Goal: Transaction & Acquisition: Book appointment/travel/reservation

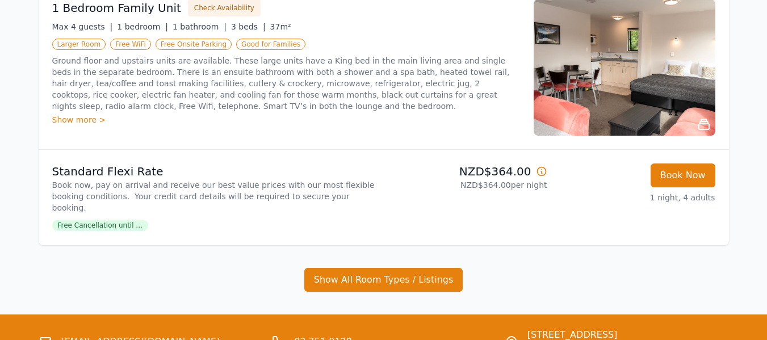
scroll to position [227, 0]
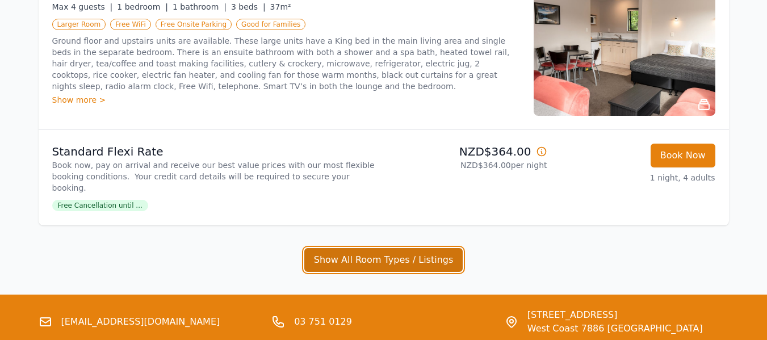
click at [380, 248] on button "Show All Room Types / Listings" at bounding box center [383, 260] width 159 height 24
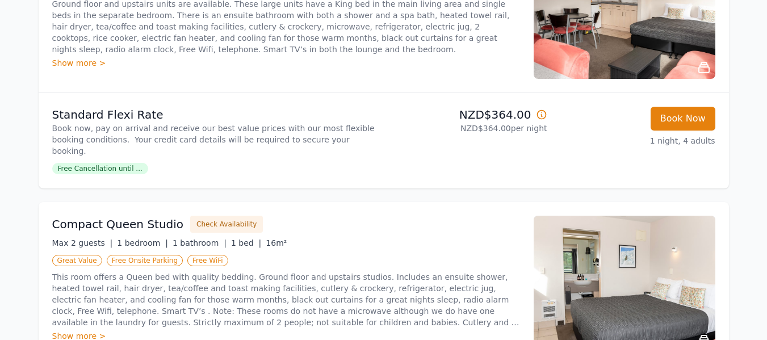
scroll to position [284, 0]
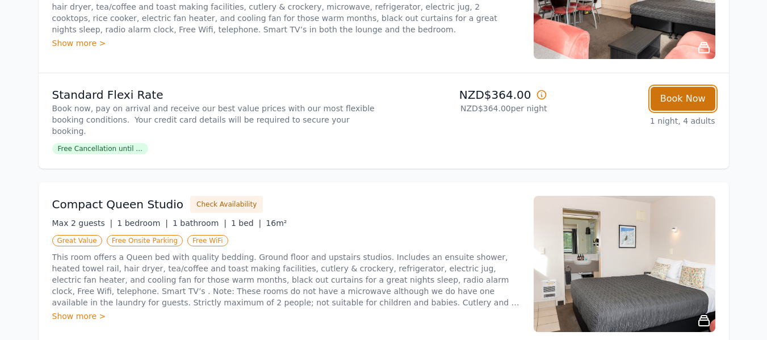
click at [688, 97] on button "Book Now" at bounding box center [682, 99] width 65 height 24
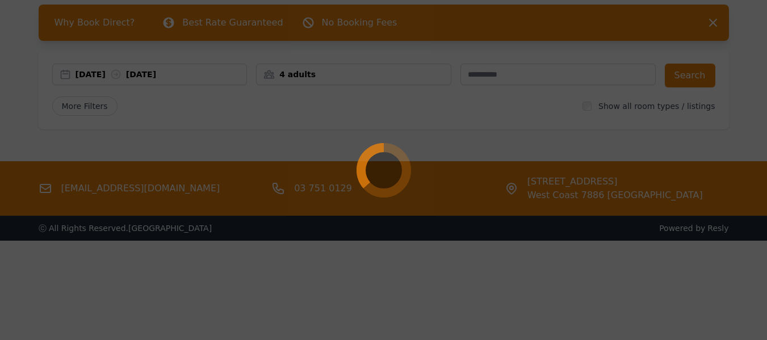
scroll to position [54, 0]
select select "**"
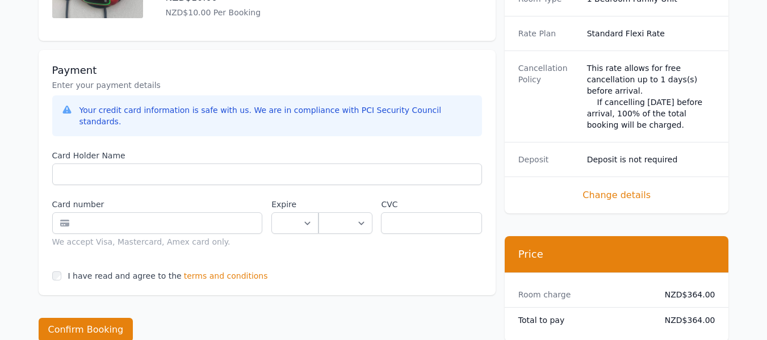
scroll to position [567, 0]
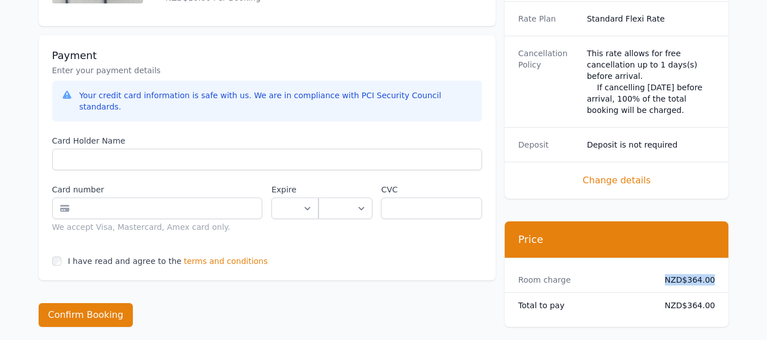
drag, startPoint x: 716, startPoint y: 256, endPoint x: 664, endPoint y: 255, distance: 51.7
click at [664, 267] on div "Room charge NZD$364.00" at bounding box center [616, 279] width 224 height 25
click at [685, 274] on dd "NZD$364.00" at bounding box center [685, 279] width 60 height 11
drag, startPoint x: 688, startPoint y: 254, endPoint x: 716, endPoint y: 259, distance: 28.7
click at [716, 267] on div "Room charge NZD$364.00" at bounding box center [616, 279] width 224 height 25
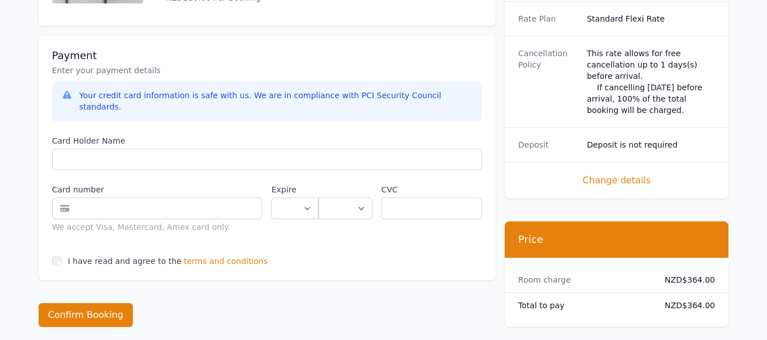
click at [419, 244] on div "Payment Enter your payment details Your credit card information is safe with us…" at bounding box center [267, 157] width 457 height 245
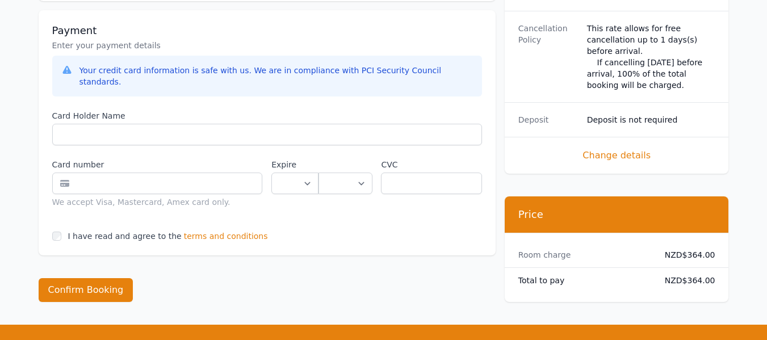
scroll to position [518, 0]
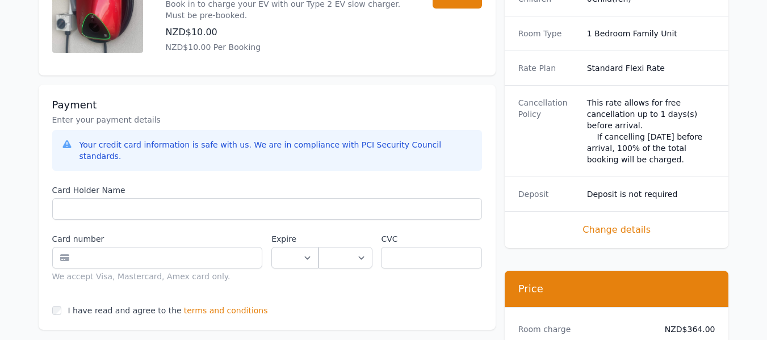
click at [611, 223] on span "Change details" at bounding box center [616, 230] width 197 height 14
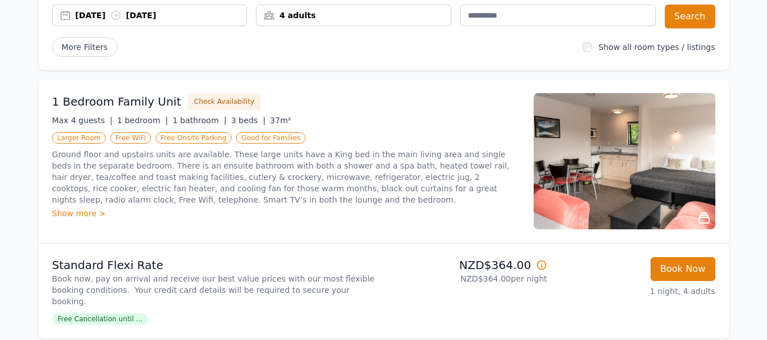
scroll to position [227, 0]
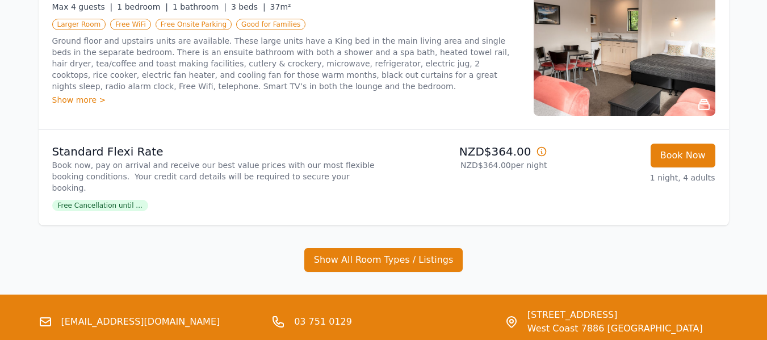
click at [88, 200] on span "Free Cancellation until ..." at bounding box center [100, 205] width 96 height 11
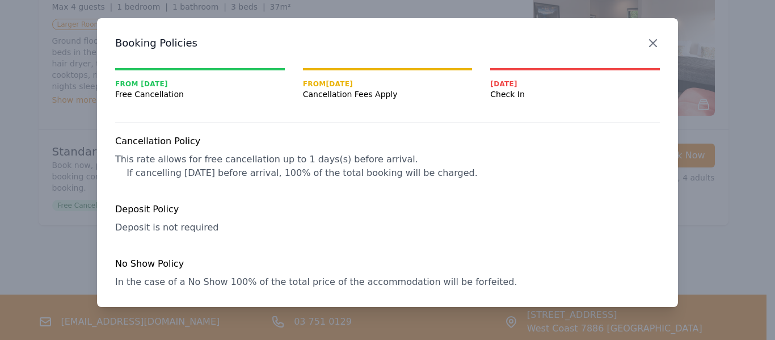
click at [656, 41] on icon "button" at bounding box center [653, 43] width 7 height 7
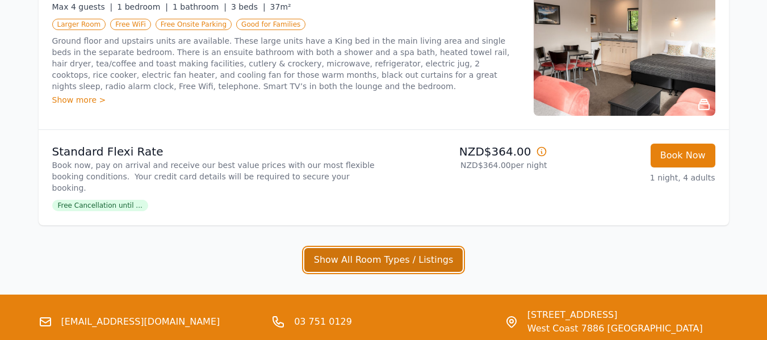
click at [359, 248] on button "Show All Room Types / Listings" at bounding box center [383, 260] width 159 height 24
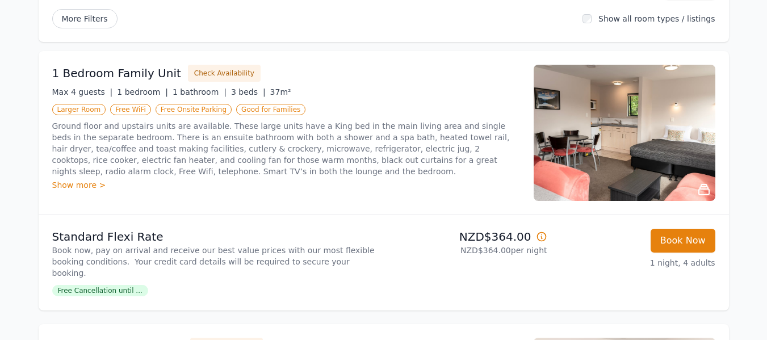
scroll to position [113, 0]
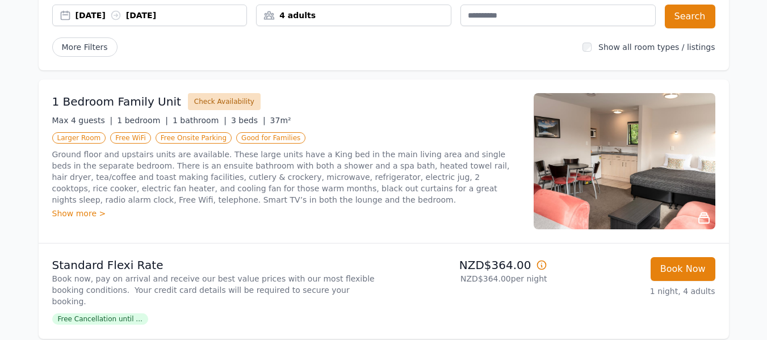
click at [220, 100] on button "Check Availability" at bounding box center [224, 101] width 73 height 17
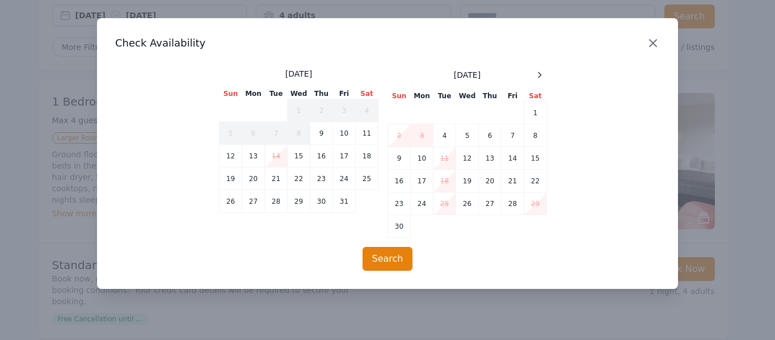
click at [658, 43] on icon "button" at bounding box center [653, 43] width 14 height 14
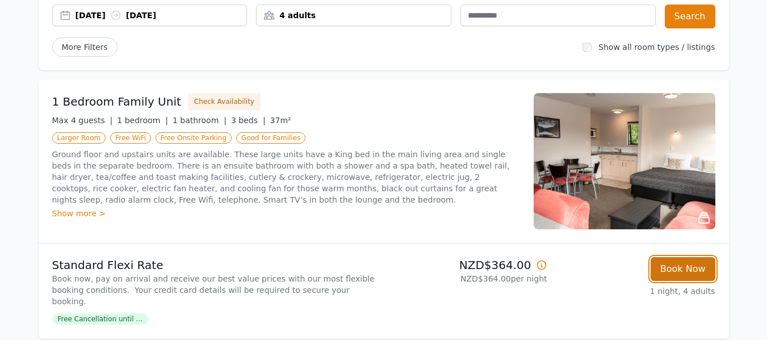
click at [695, 270] on button "Book Now" at bounding box center [682, 269] width 65 height 24
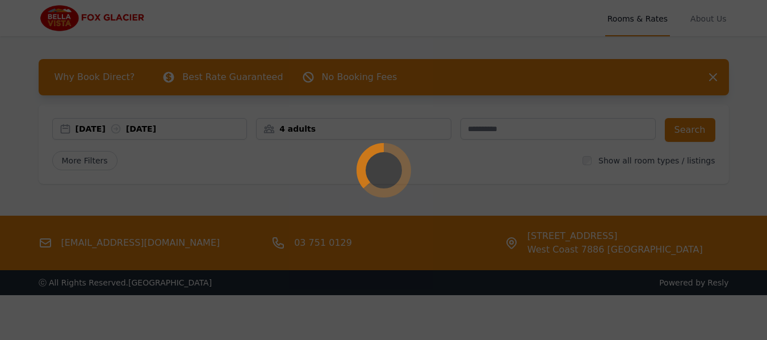
select select "**"
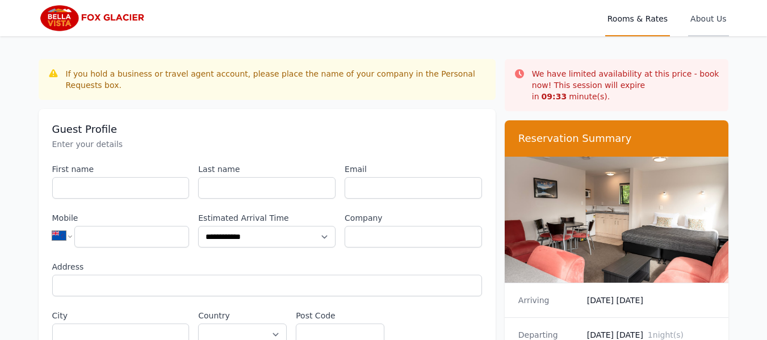
click at [702, 20] on span "About Us" at bounding box center [708, 18] width 40 height 36
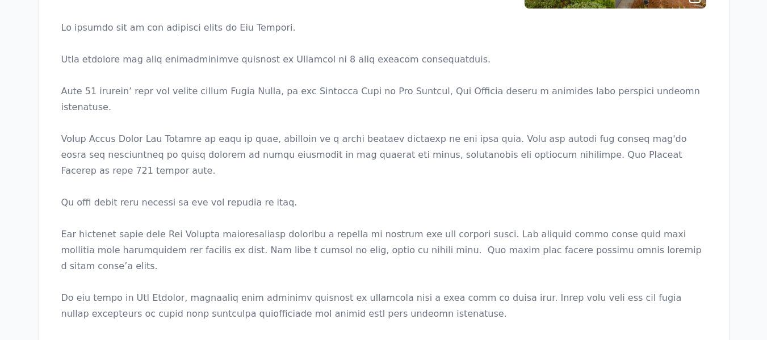
scroll to position [245, 0]
